Goal: Information Seeking & Learning: Learn about a topic

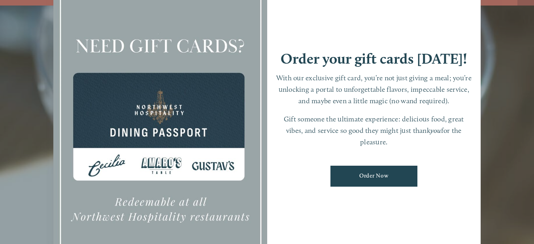
scroll to position [17, 0]
click at [510, 58] on div at bounding box center [267, 122] width 534 height 244
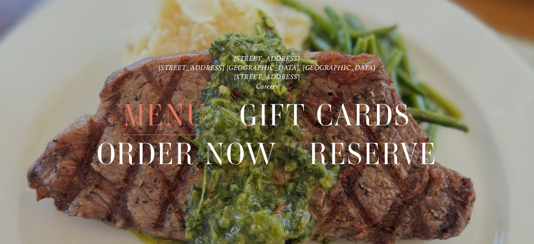
click at [185, 121] on span "Menu" at bounding box center [165, 115] width 84 height 39
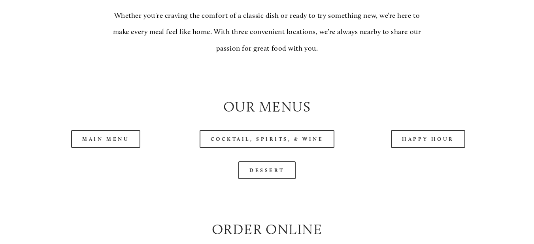
scroll to position [711, 0]
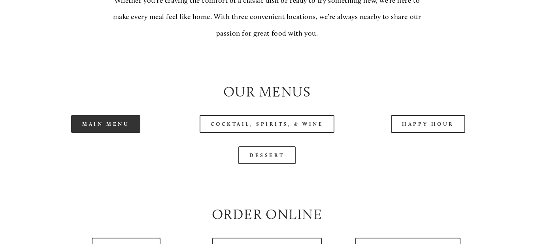
click at [98, 133] on link "Main Menu" at bounding box center [105, 124] width 69 height 18
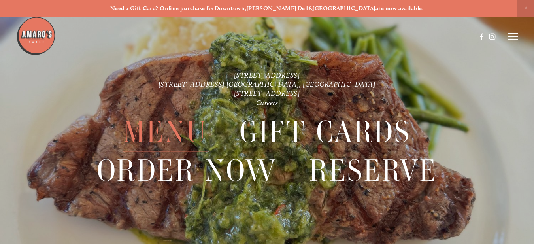
click at [179, 129] on span "Menu" at bounding box center [165, 132] width 84 height 39
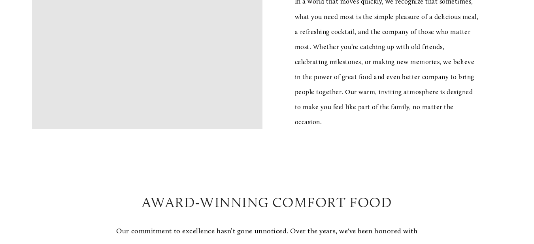
scroll to position [356, 0]
